Goal: Task Accomplishment & Management: Use online tool/utility

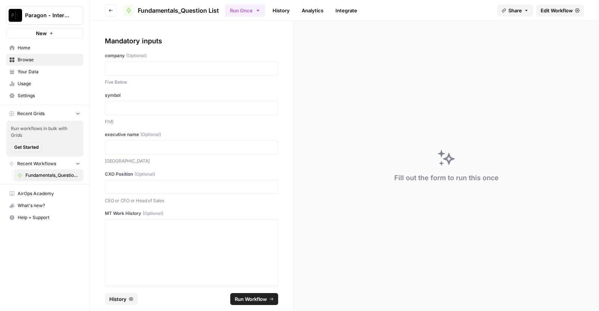
click at [127, 302] on button "History" at bounding box center [121, 299] width 33 height 12
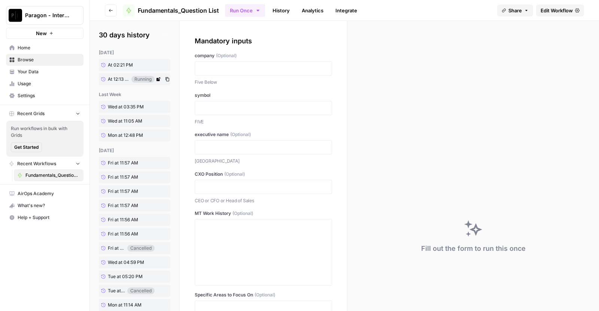
click at [124, 81] on span "At 12:13 PM" at bounding box center [118, 79] width 21 height 7
click at [118, 66] on span "At 02:21 PM" at bounding box center [120, 65] width 25 height 7
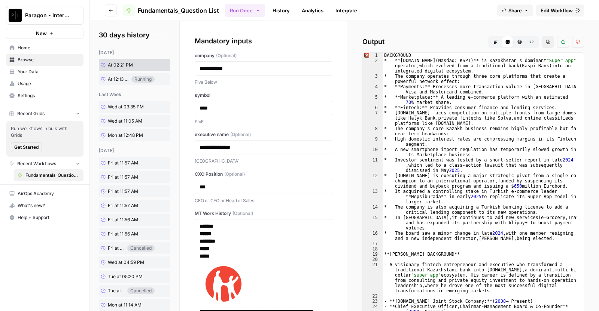
click at [493, 41] on icon "button" at bounding box center [495, 42] width 4 height 4
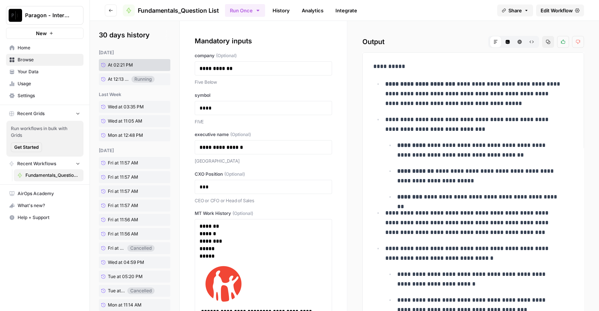
click at [116, 87] on div "today At 02:21 PM At 12:13 PM Running last week Wed at 03:35 PM Wed at 11:05 AM…" at bounding box center [134, 243] width 71 height 389
click at [110, 79] on span "At 12:13 PM" at bounding box center [118, 79] width 21 height 7
click at [504, 42] on button "Code Editor" at bounding box center [508, 42] width 12 height 12
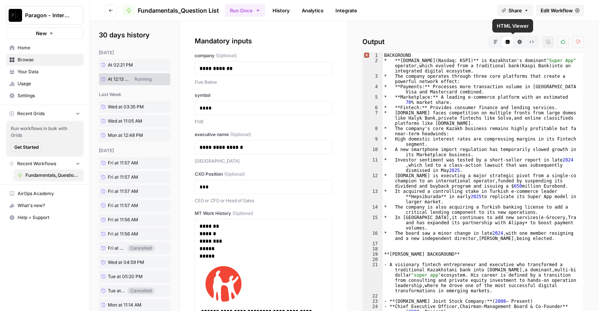
click at [514, 42] on button "HTML Viewer" at bounding box center [520, 42] width 12 height 12
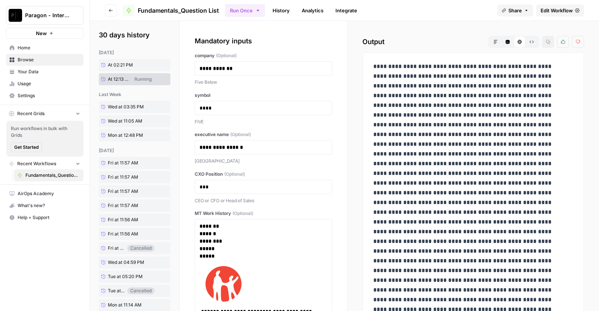
click at [529, 44] on icon "button" at bounding box center [531, 42] width 4 height 4
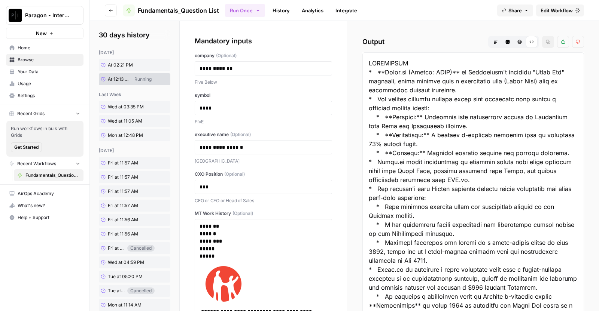
click at [490, 41] on button "Markdown" at bounding box center [496, 42] width 12 height 12
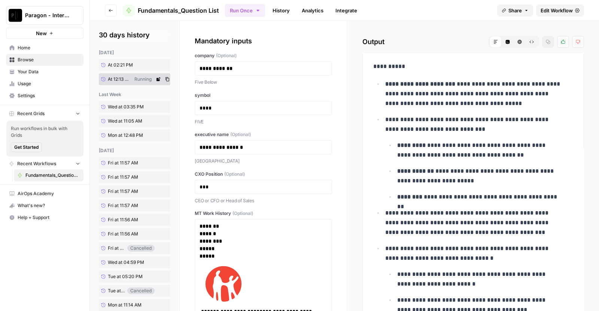
click at [116, 79] on span "At 12:13 PM" at bounding box center [118, 79] width 21 height 7
click at [122, 64] on span "At 02:21 PM" at bounding box center [120, 65] width 25 height 7
click at [120, 81] on span "At 12:13 PM" at bounding box center [118, 79] width 21 height 7
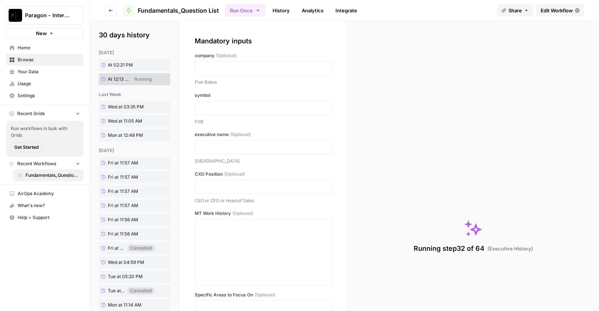
click at [210, 72] on div at bounding box center [263, 68] width 137 height 14
click at [225, 68] on p at bounding box center [264, 68] width 128 height 7
click at [217, 67] on p at bounding box center [259, 68] width 118 height 7
click at [127, 77] on span "At 12:13 PM" at bounding box center [118, 79] width 21 height 7
click at [124, 66] on span "At 02:21 PM" at bounding box center [120, 65] width 25 height 7
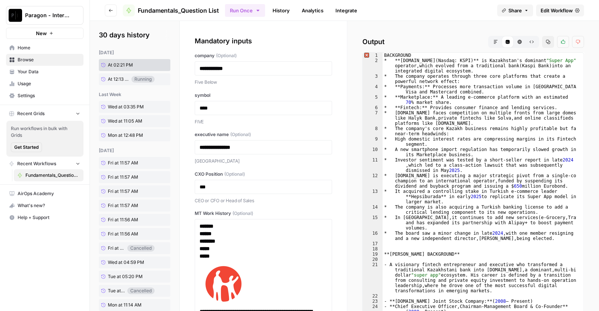
click at [490, 36] on button "Markdown" at bounding box center [496, 42] width 12 height 12
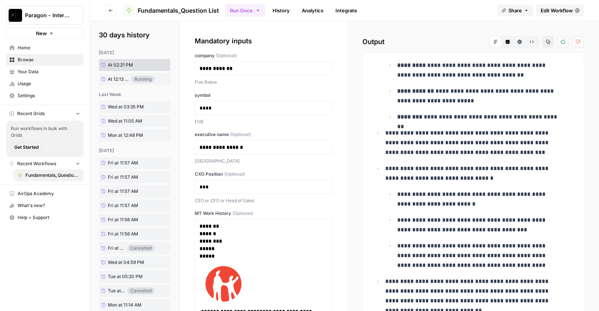
scroll to position [85, 0]
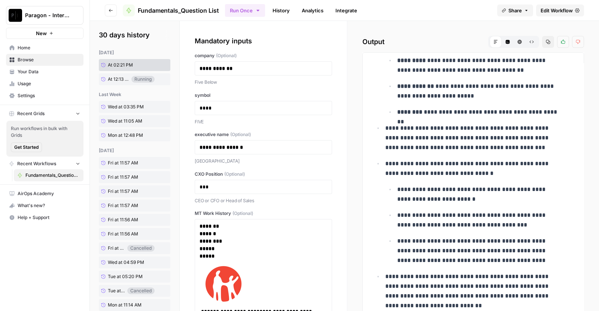
drag, startPoint x: 452, startPoint y: 184, endPoint x: 491, endPoint y: 183, distance: 39.7
click at [491, 183] on li "**********" at bounding box center [478, 212] width 190 height 107
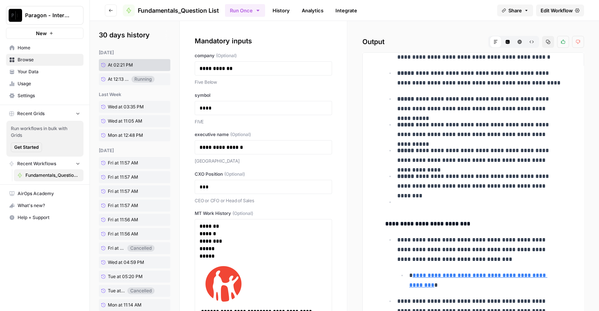
scroll to position [843, 0]
click at [118, 77] on span "At 12:13 PM" at bounding box center [118, 79] width 21 height 7
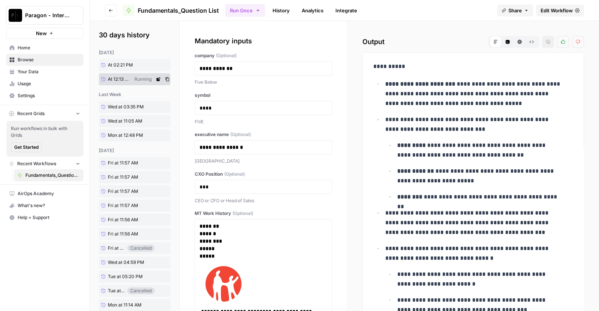
click at [117, 77] on span "At 12:13 PM" at bounding box center [118, 79] width 21 height 7
click at [125, 76] on span "At 12:13 PM" at bounding box center [118, 79] width 21 height 7
click at [328, 303] on div "**********" at bounding box center [263, 225] width 167 height 408
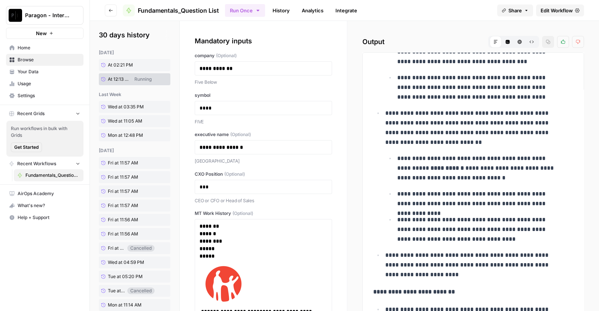
scroll to position [248, 0]
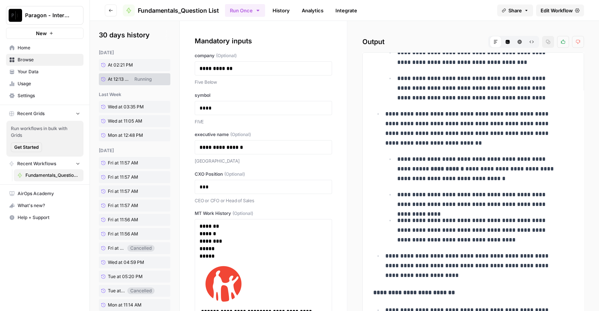
click at [348, 305] on div "**********" at bounding box center [473, 237] width 252 height 432
click at [73, 18] on icon "Workspace: Paragon - Internal Usage" at bounding box center [76, 15] width 7 height 7
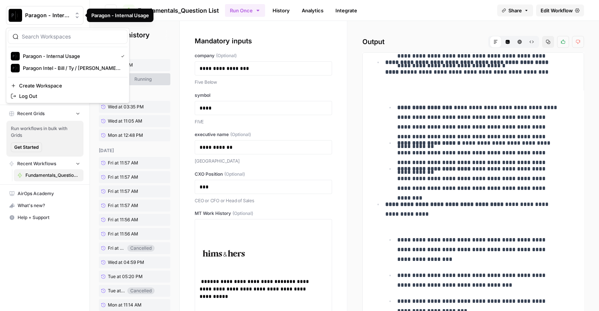
scroll to position [310, 0]
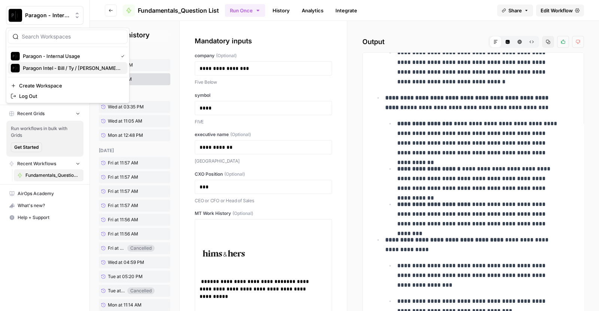
click at [62, 67] on span "Paragon Intel - Bill / Ty / Colby R&D" at bounding box center [72, 67] width 99 height 7
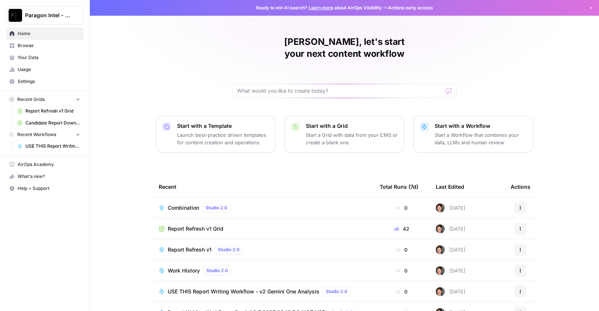
scroll to position [33, 0]
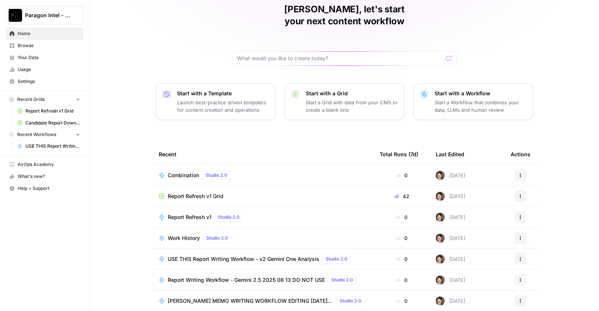
click at [214, 256] on span "USE THIS Report Writing Workflow - v2 Gemini One Analysis" at bounding box center [244, 259] width 152 height 7
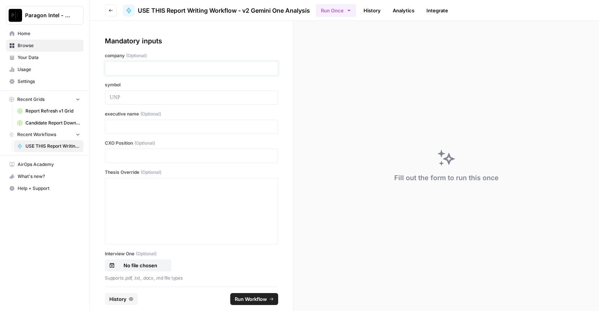
click at [178, 66] on p at bounding box center [192, 68] width 164 height 7
drag, startPoint x: 167, startPoint y: 123, endPoint x: 87, endPoint y: 128, distance: 79.5
click at [87, 128] on div "**********" at bounding box center [299, 155] width 599 height 311
drag, startPoint x: 187, startPoint y: 66, endPoint x: 93, endPoint y: 66, distance: 94.0
click at [93, 66] on div "**********" at bounding box center [191, 154] width 203 height 266
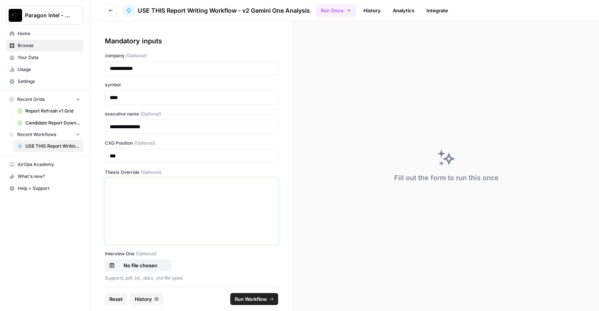
click at [132, 188] on p at bounding box center [192, 185] width 164 height 7
click at [201, 192] on div at bounding box center [192, 212] width 164 height 60
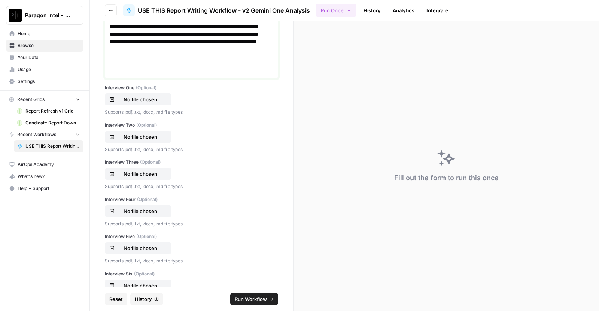
scroll to position [211, 0]
click at [142, 95] on p "No file chosen" at bounding box center [140, 98] width 48 height 7
click at [157, 139] on p "No file chosen" at bounding box center [140, 136] width 48 height 7
click at [145, 106] on div "Interview One (Optional) (KSPI-KZ), Q2 2025 Earnings Call, 4-August-2025 8_00 A…" at bounding box center [191, 99] width 173 height 31
click at [144, 100] on p "(KSPI-KZ), Q2 2025 Earnings Call, 4-August-2025 8_00 AM ET.pdf" at bounding box center [140, 98] width 48 height 7
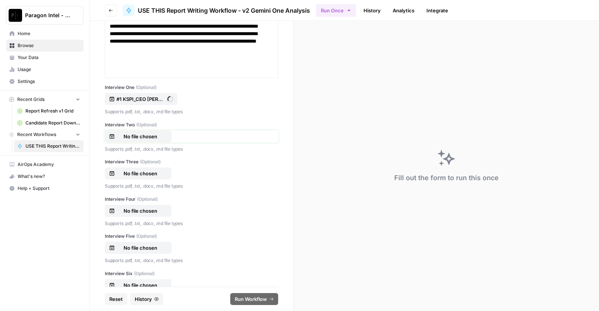
click at [150, 133] on p "No file chosen" at bounding box center [140, 136] width 48 height 7
click at [152, 171] on p "No file chosen" at bounding box center [140, 173] width 48 height 7
click at [143, 207] on p "No file chosen" at bounding box center [140, 210] width 48 height 7
click at [147, 246] on p "No file chosen" at bounding box center [140, 247] width 48 height 7
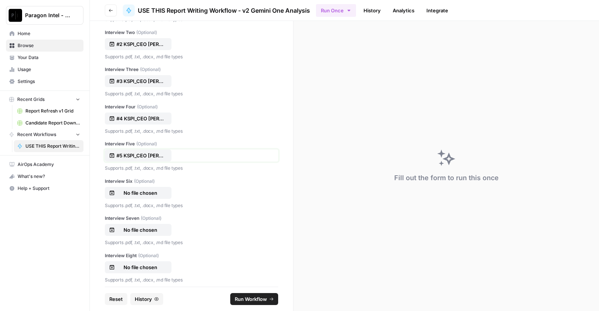
scroll to position [307, 0]
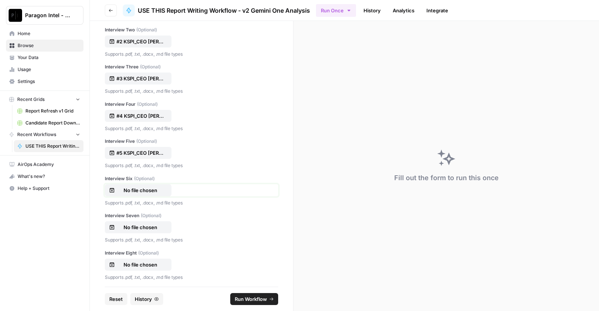
click at [150, 192] on p "No file chosen" at bounding box center [140, 190] width 48 height 7
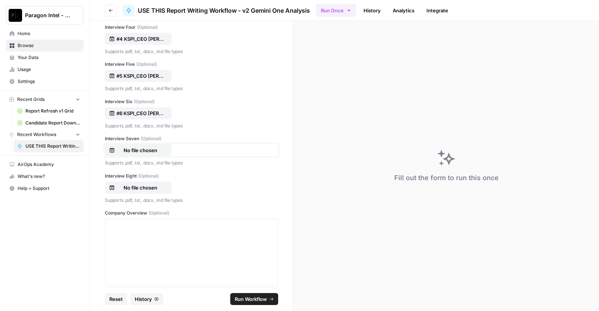
click at [156, 153] on p "No file chosen" at bounding box center [140, 150] width 48 height 7
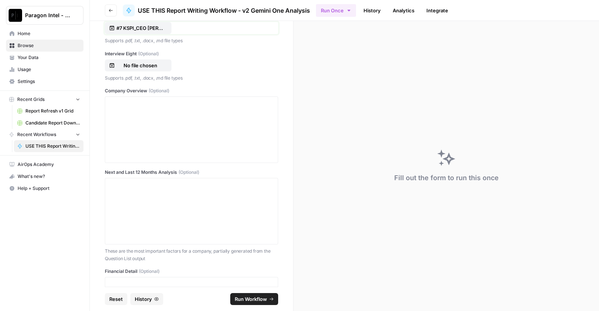
scroll to position [507, 0]
click at [186, 123] on div at bounding box center [192, 129] width 164 height 60
click at [191, 106] on p at bounding box center [192, 102] width 164 height 7
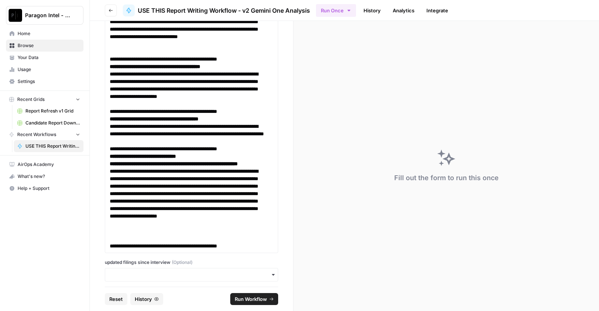
scroll to position [7074, 0]
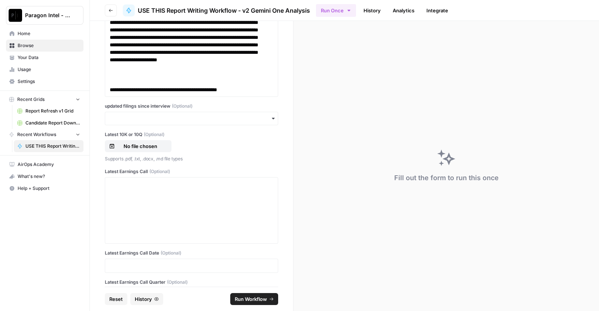
click at [233, 125] on div "button" at bounding box center [191, 118] width 173 height 13
click at [182, 179] on div "yes" at bounding box center [187, 174] width 165 height 14
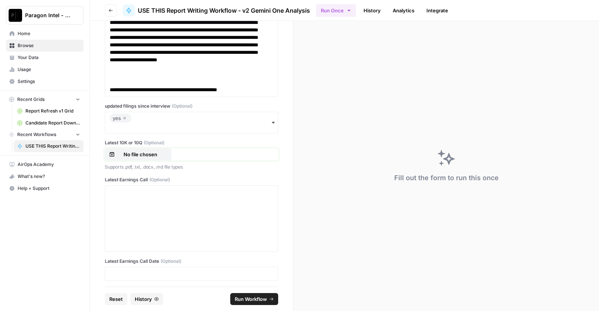
click at [142, 158] on p "No file chosen" at bounding box center [140, 154] width 48 height 7
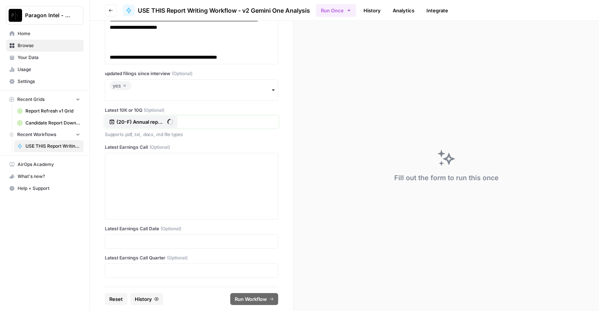
scroll to position [7141, 0]
click at [164, 184] on div at bounding box center [192, 186] width 164 height 60
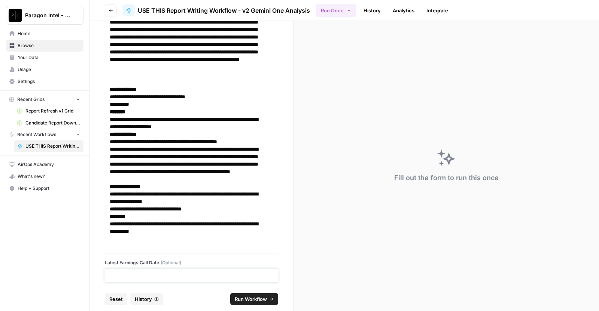
scroll to position [13542, 0]
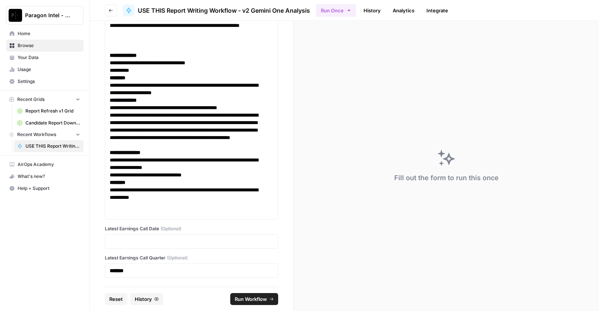
click at [133, 246] on div at bounding box center [191, 242] width 173 height 14
click at [131, 245] on p at bounding box center [192, 241] width 164 height 7
click at [240, 296] on span "Run Workflow" at bounding box center [251, 299] width 32 height 7
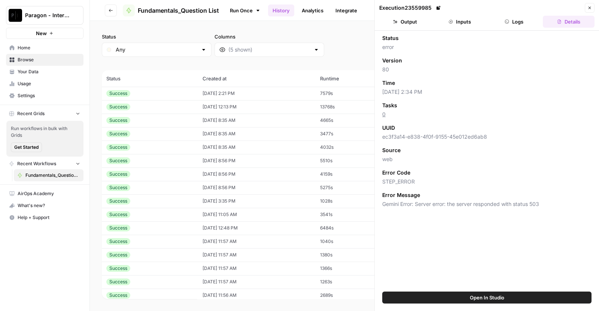
click at [63, 58] on span "Browse" at bounding box center [49, 60] width 63 height 7
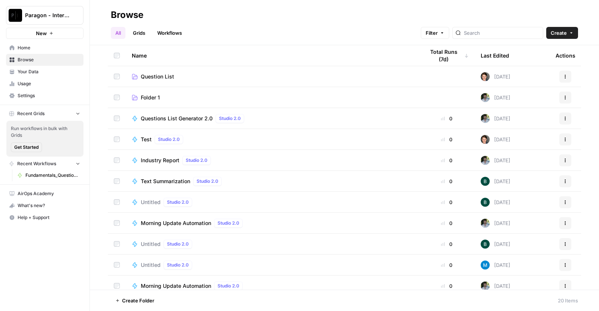
click at [192, 79] on link "Question List" at bounding box center [272, 76] width 281 height 7
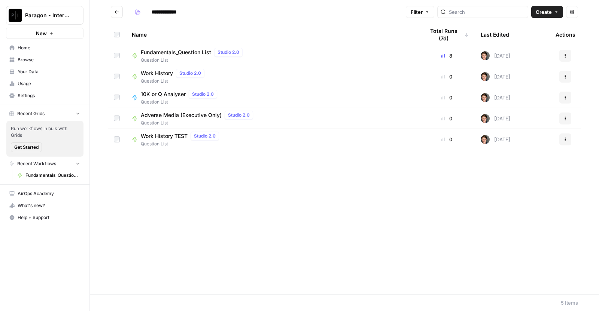
click at [213, 54] on div "Fundamentals_Question List Studio 2.0" at bounding box center [193, 52] width 105 height 9
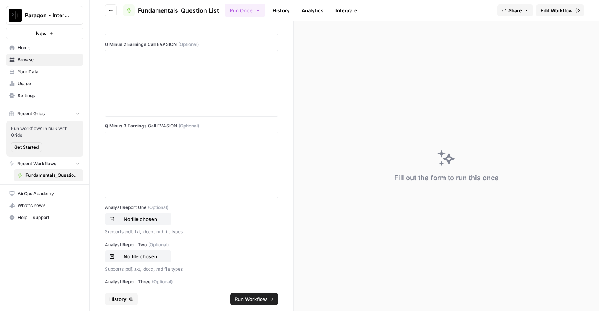
scroll to position [780, 0]
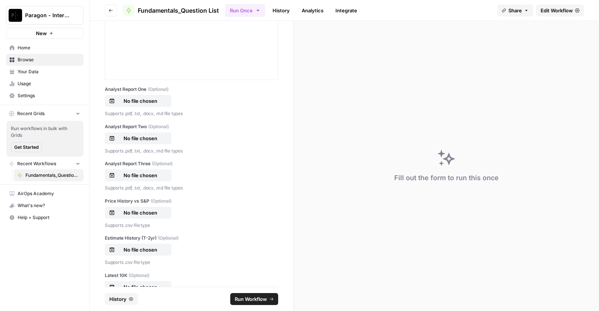
click at [122, 304] on footer "History Run Workflow" at bounding box center [191, 299] width 173 height 24
click at [121, 296] on span "History" at bounding box center [117, 299] width 17 height 7
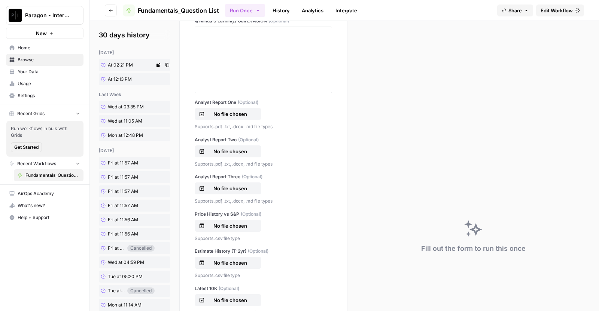
scroll to position [765, 0]
click at [122, 64] on span "At 02:21 PM" at bounding box center [120, 65] width 25 height 7
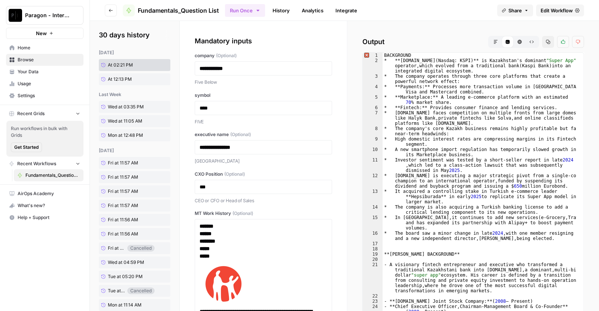
click at [490, 42] on button "Markdown" at bounding box center [496, 42] width 12 height 12
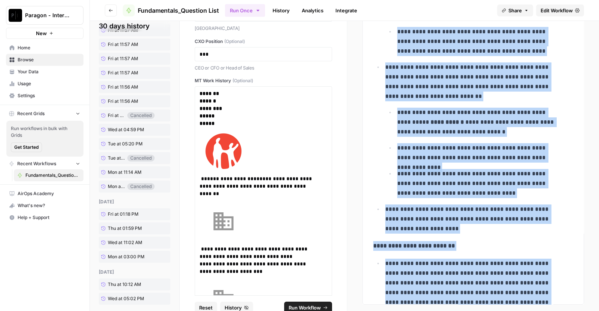
scroll to position [213, 0]
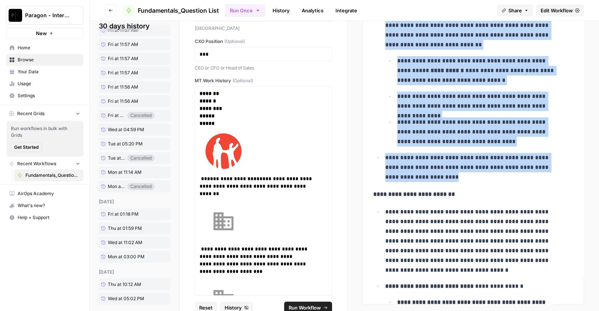
drag, startPoint x: 381, startPoint y: 79, endPoint x: 501, endPoint y: 179, distance: 156.5
copy ul "**********"
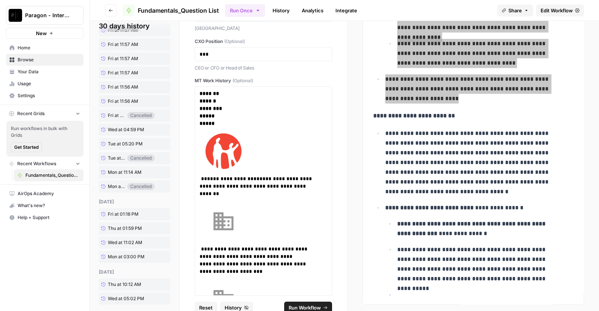
scroll to position [292, 0]
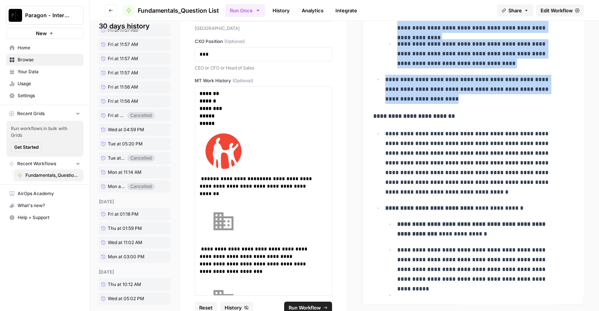
click at [385, 130] on p "**********" at bounding box center [473, 163] width 177 height 68
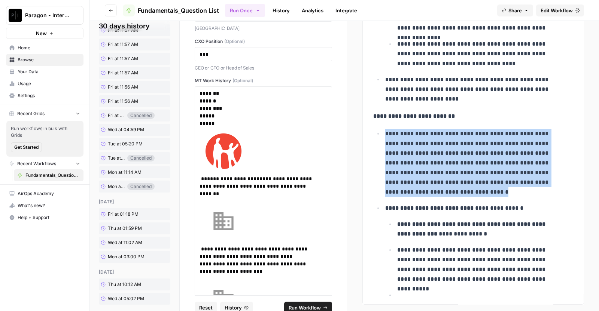
drag, startPoint x: 381, startPoint y: 131, endPoint x: 427, endPoint y: 188, distance: 73.2
click at [427, 188] on li "**********" at bounding box center [478, 163] width 190 height 68
copy p "**********"
click at [395, 192] on p "**********" at bounding box center [473, 163] width 177 height 68
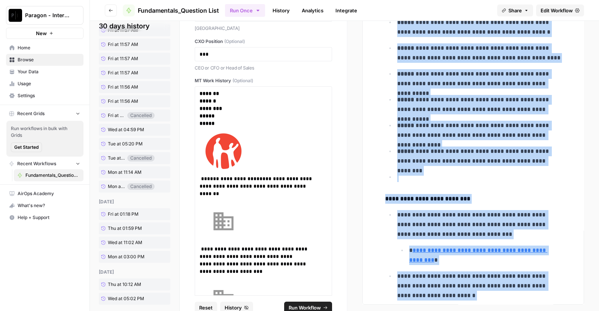
scroll to position [748, 0]
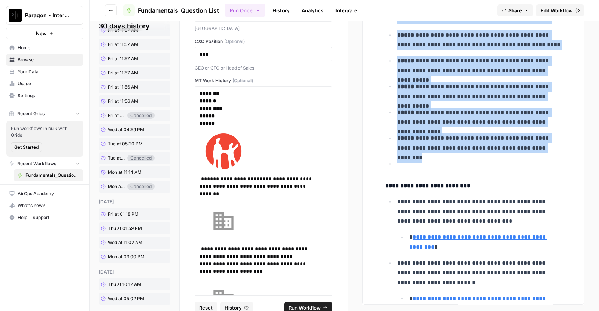
drag, startPoint x: 394, startPoint y: 160, endPoint x: 545, endPoint y: 145, distance: 151.6
click at [545, 145] on ul "**********" at bounding box center [479, 12] width 188 height 281
copy ul "**********"
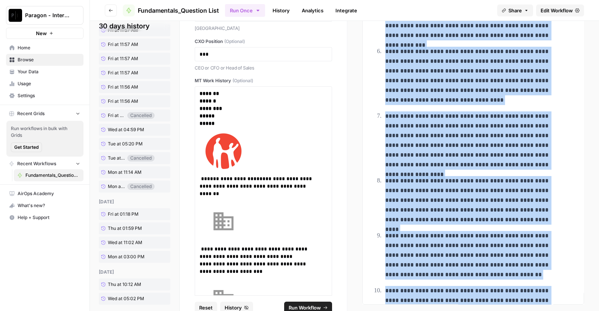
scroll to position [2328, 0]
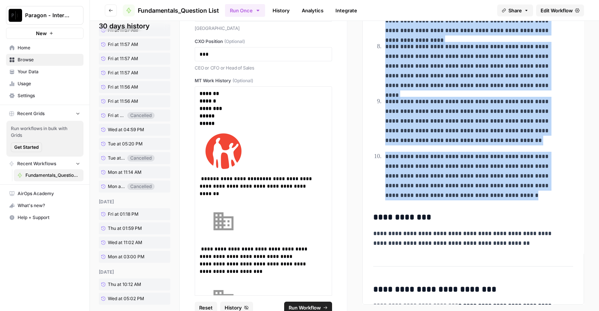
drag, startPoint x: 381, startPoint y: 104, endPoint x: 475, endPoint y: 192, distance: 127.9
copy ol "**********"
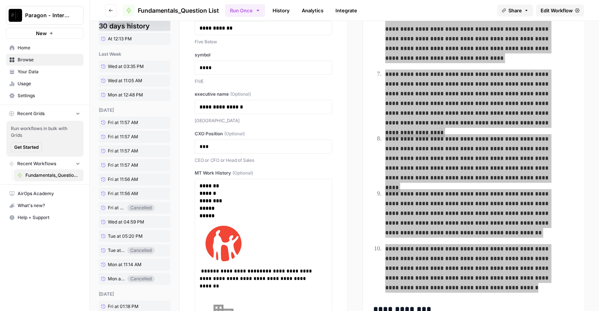
scroll to position [40, 0]
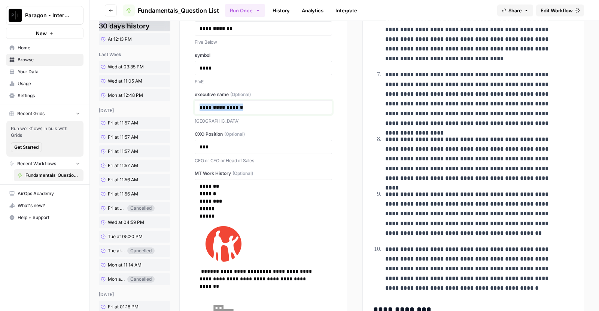
drag, startPoint x: 259, startPoint y: 107, endPoint x: 168, endPoint y: 102, distance: 91.9
click at [168, 102] on section "**********" at bounding box center [344, 126] width 509 height 290
copy strong "**********"
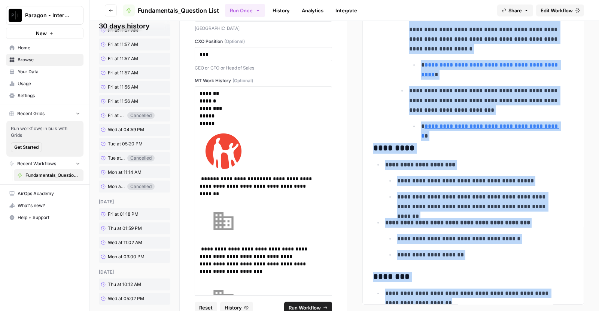
scroll to position [148, 0]
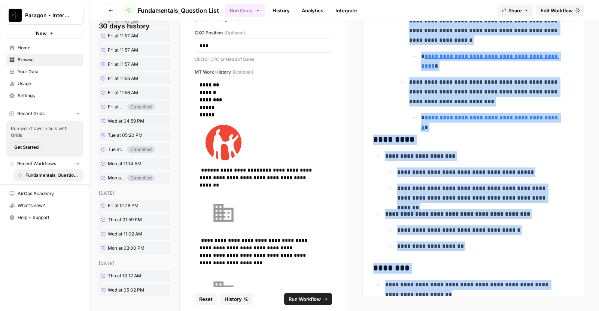
drag, startPoint x: 370, startPoint y: 113, endPoint x: 551, endPoint y: 333, distance: 284.5
click at [551, 304] on html "**********" at bounding box center [299, 155] width 599 height 311
copy div "**********"
click at [505, 135] on h3 "*********" at bounding box center [473, 140] width 200 height 10
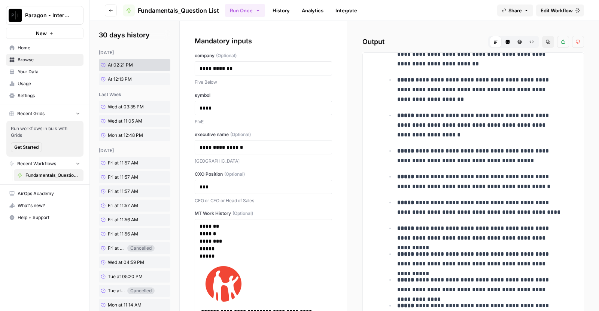
scroll to position [709, 0]
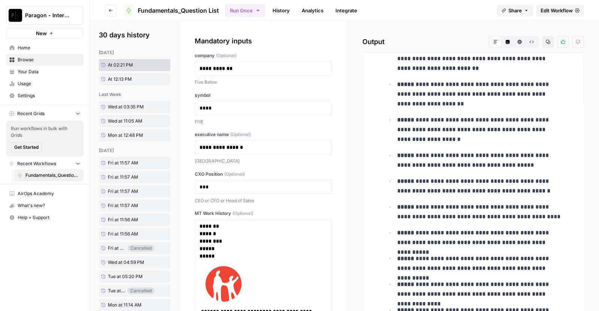
click at [426, 162] on p "**********" at bounding box center [479, 160] width 165 height 19
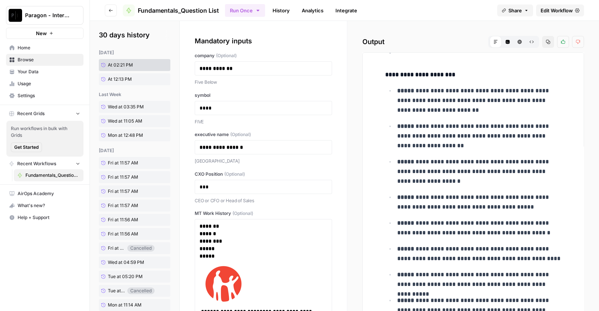
scroll to position [668, 0]
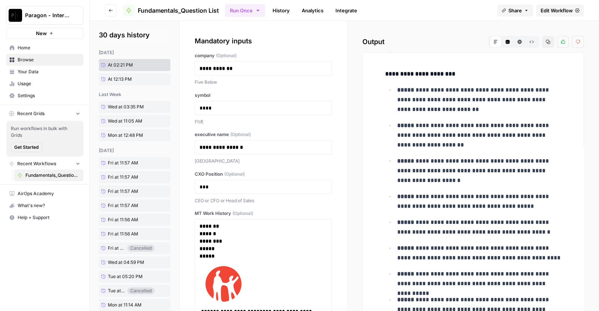
drag, startPoint x: 426, startPoint y: 162, endPoint x: 599, endPoint y: -41, distance: 266.3
click at [591, 0] on html "**********" at bounding box center [299, 155] width 599 height 311
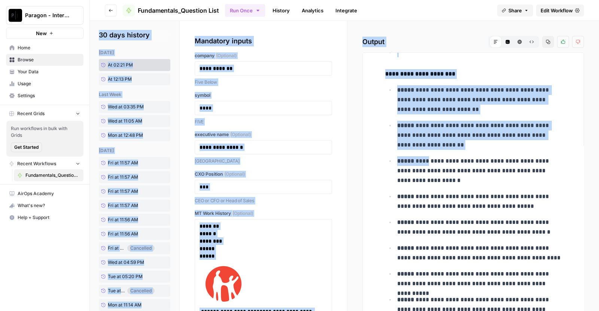
scroll to position [469, 0]
